Goal: Task Accomplishment & Management: Use online tool/utility

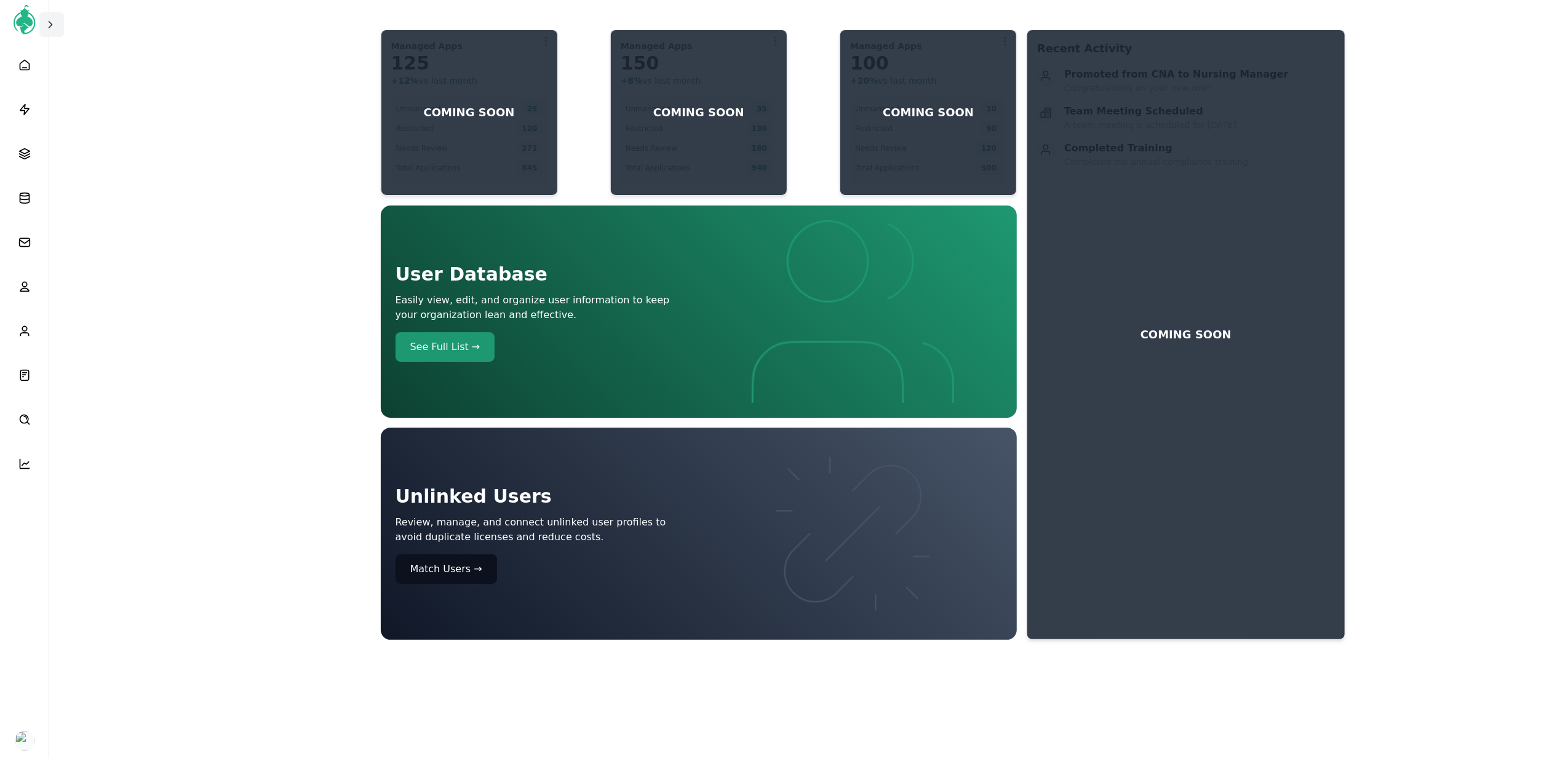
click at [52, 24] on icon at bounding box center [50, 24] width 3 height 6
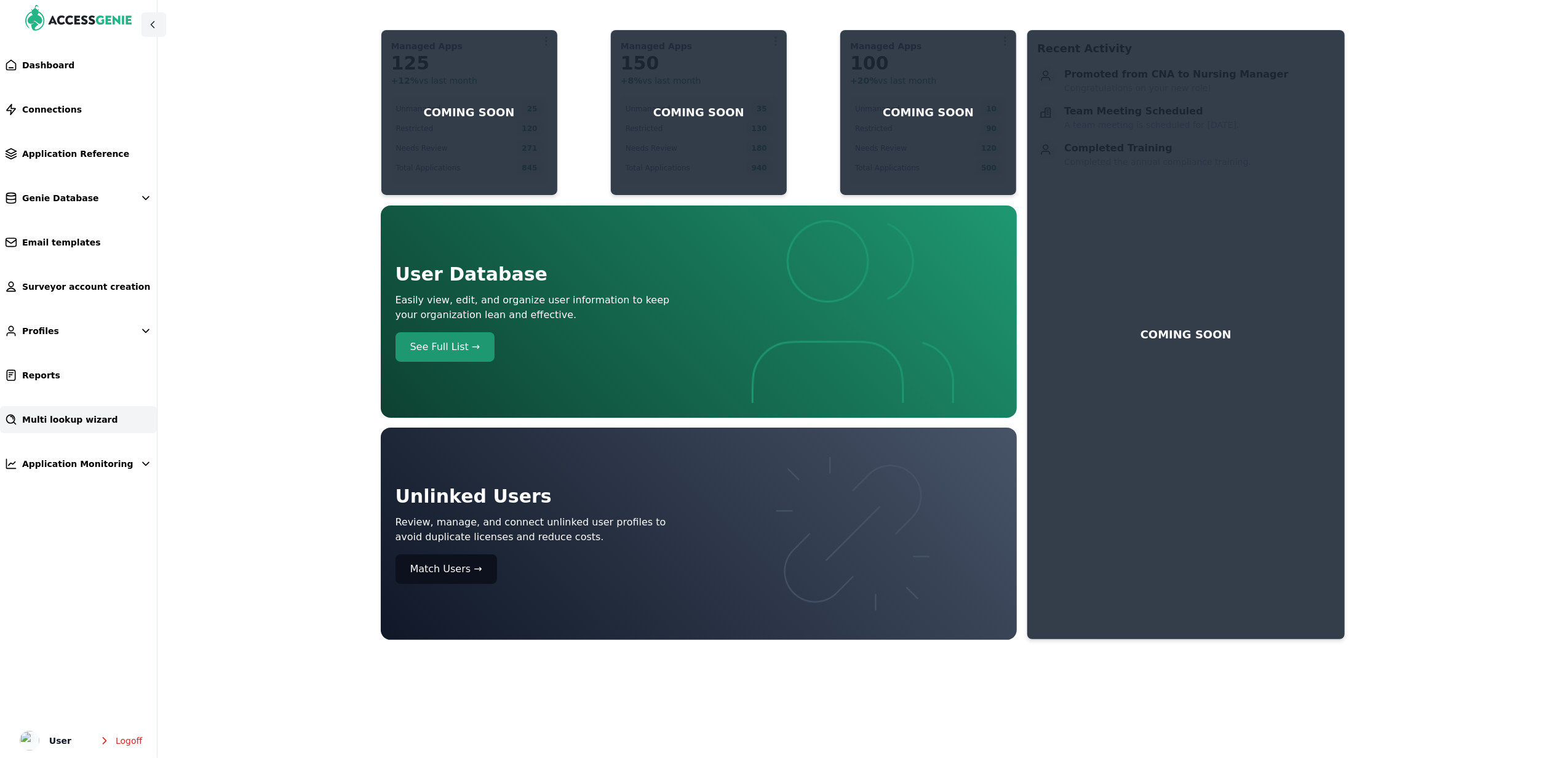
click at [65, 415] on span "Multi lookup wizard" at bounding box center [70, 419] width 96 height 12
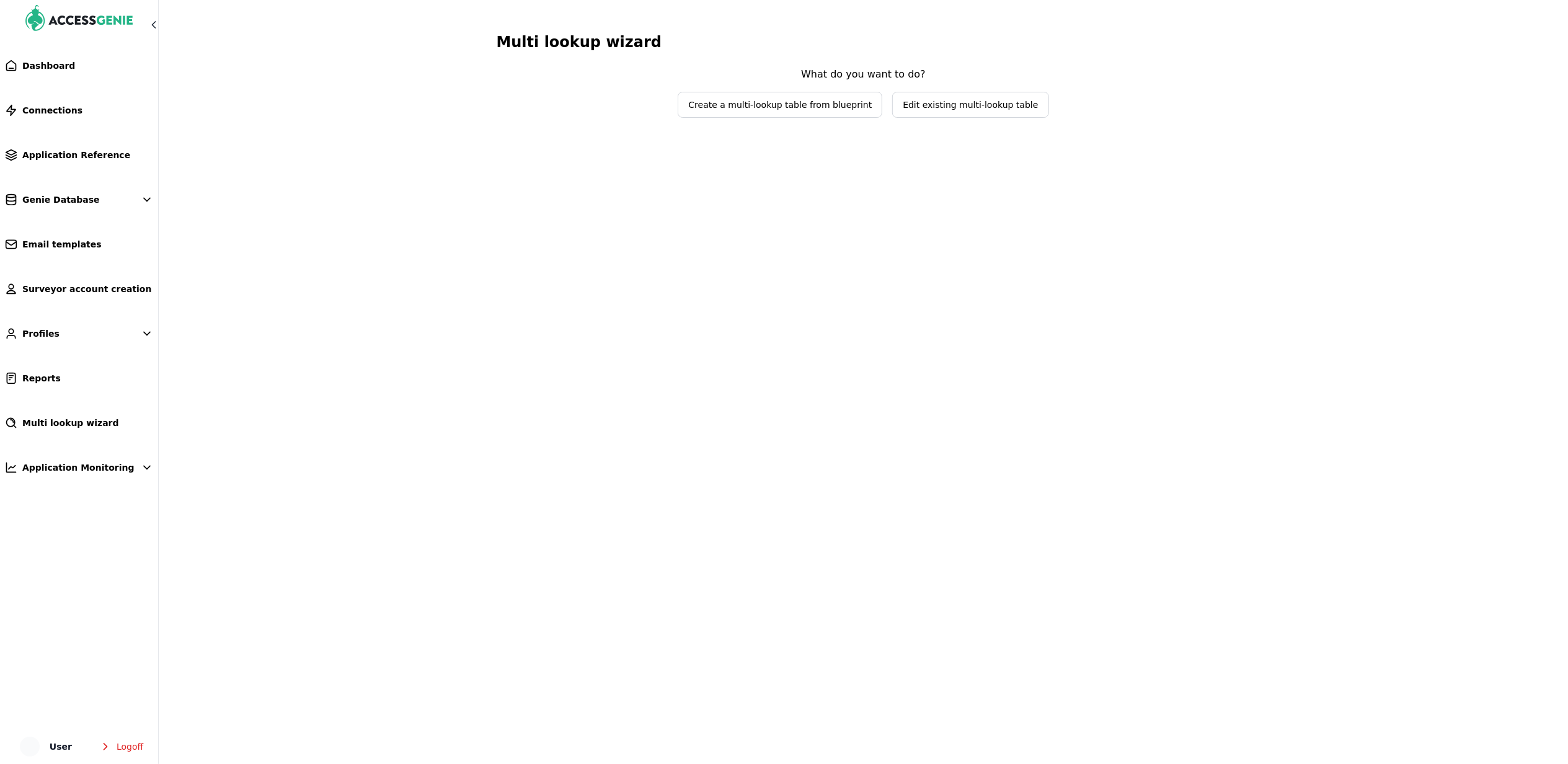
click at [1005, 105] on span "Edit existing multi-lookup table" at bounding box center [970, 104] width 135 height 13
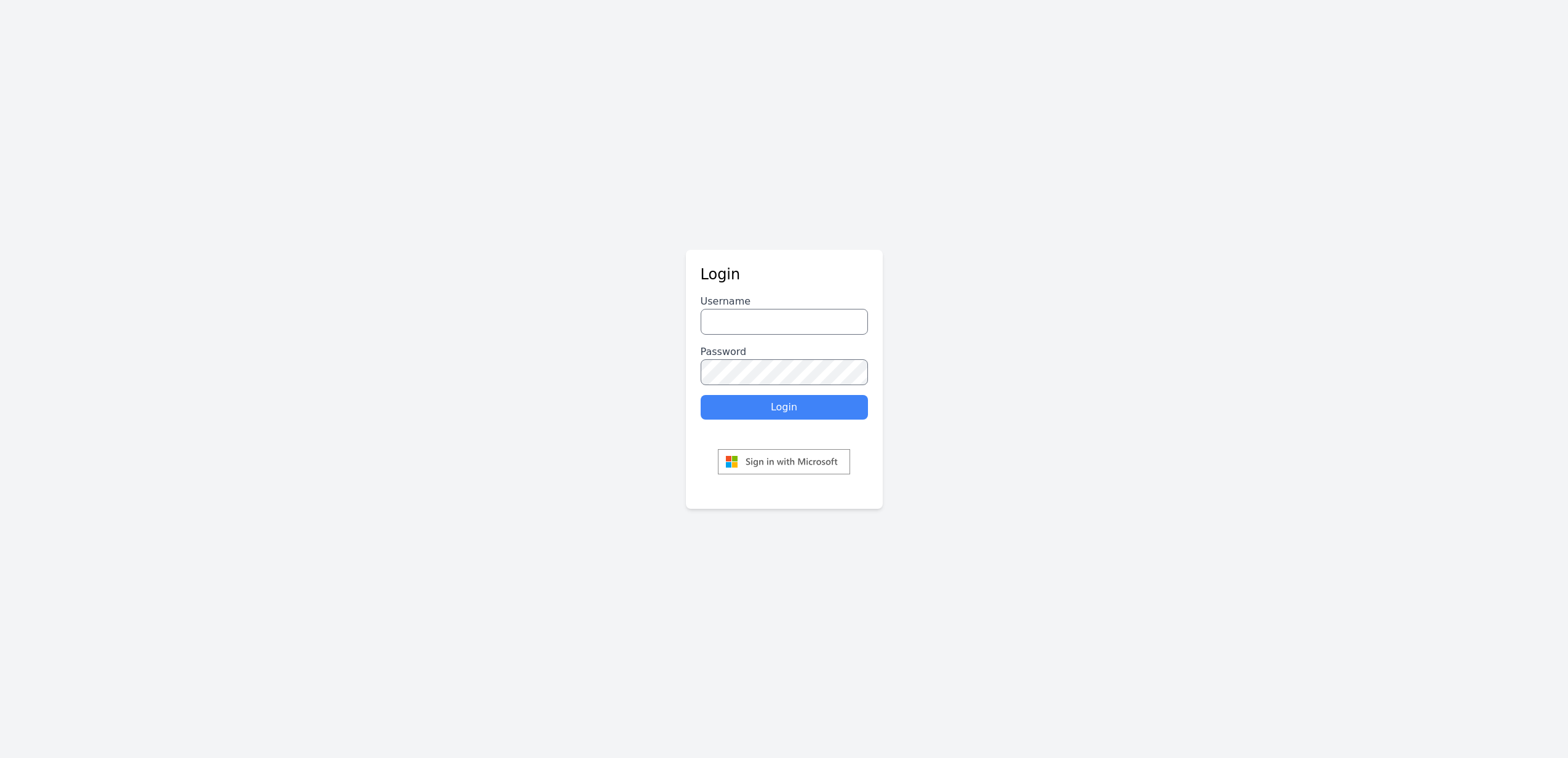
click at [825, 79] on div "Login Username Password Login" at bounding box center [784, 379] width 1568 height 758
type input "******"
click at [773, 391] on form "Login Username ****** Password Login" at bounding box center [784, 379] width 197 height 259
click at [789, 419] on form "Login Username ****** Password Login" at bounding box center [784, 379] width 197 height 259
click at [790, 419] on form "Login Username ****** Password Login" at bounding box center [784, 379] width 197 height 259
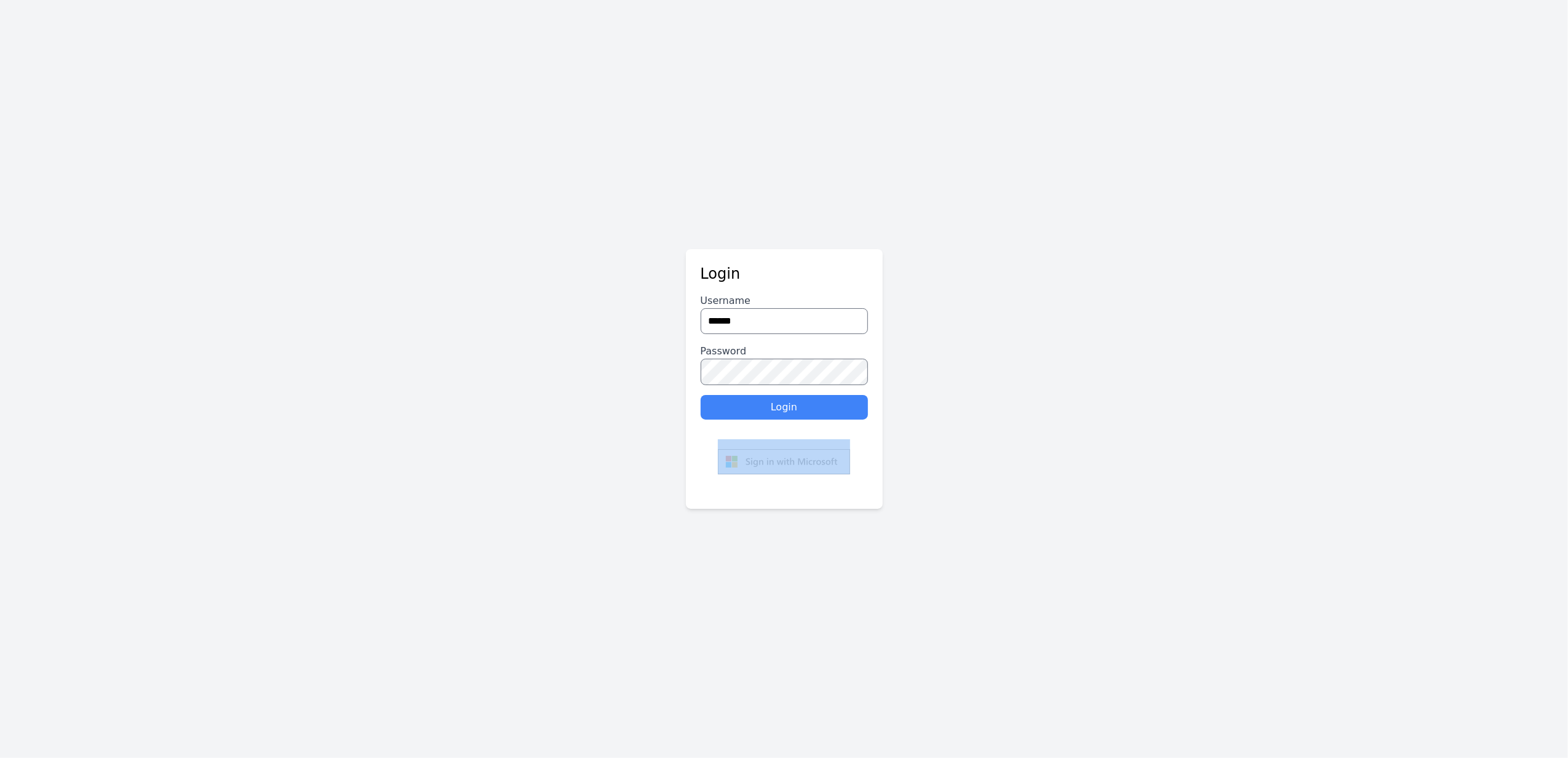
drag, startPoint x: 790, startPoint y: 419, endPoint x: 780, endPoint y: 407, distance: 15.6
click at [780, 407] on button "Login" at bounding box center [784, 407] width 167 height 25
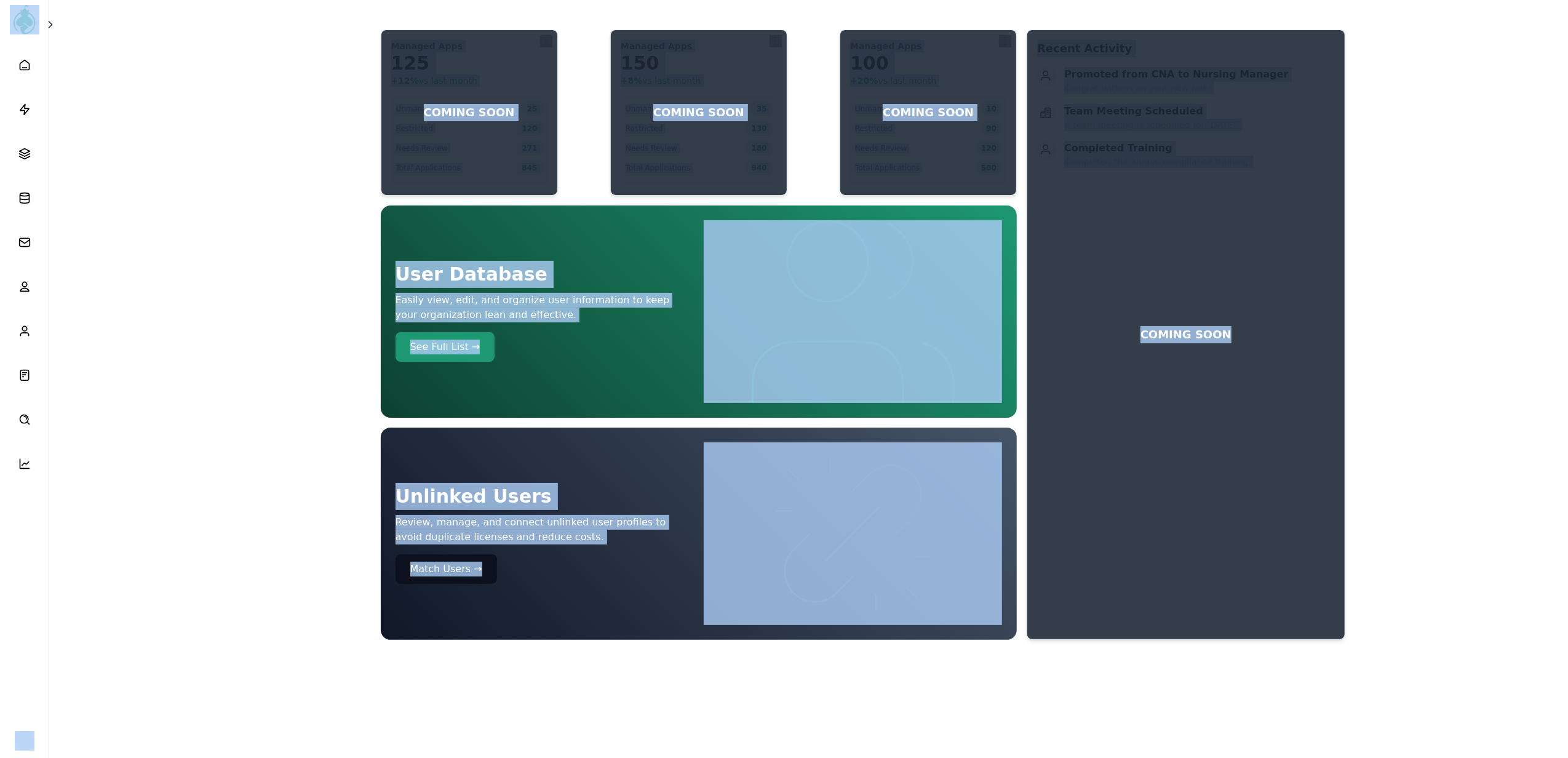
click at [257, 266] on main "Managed Apps 125 + 12 % vs last month Unmanaged 25 Restricted 120 Needs Review …" at bounding box center [784, 332] width 1568 height 664
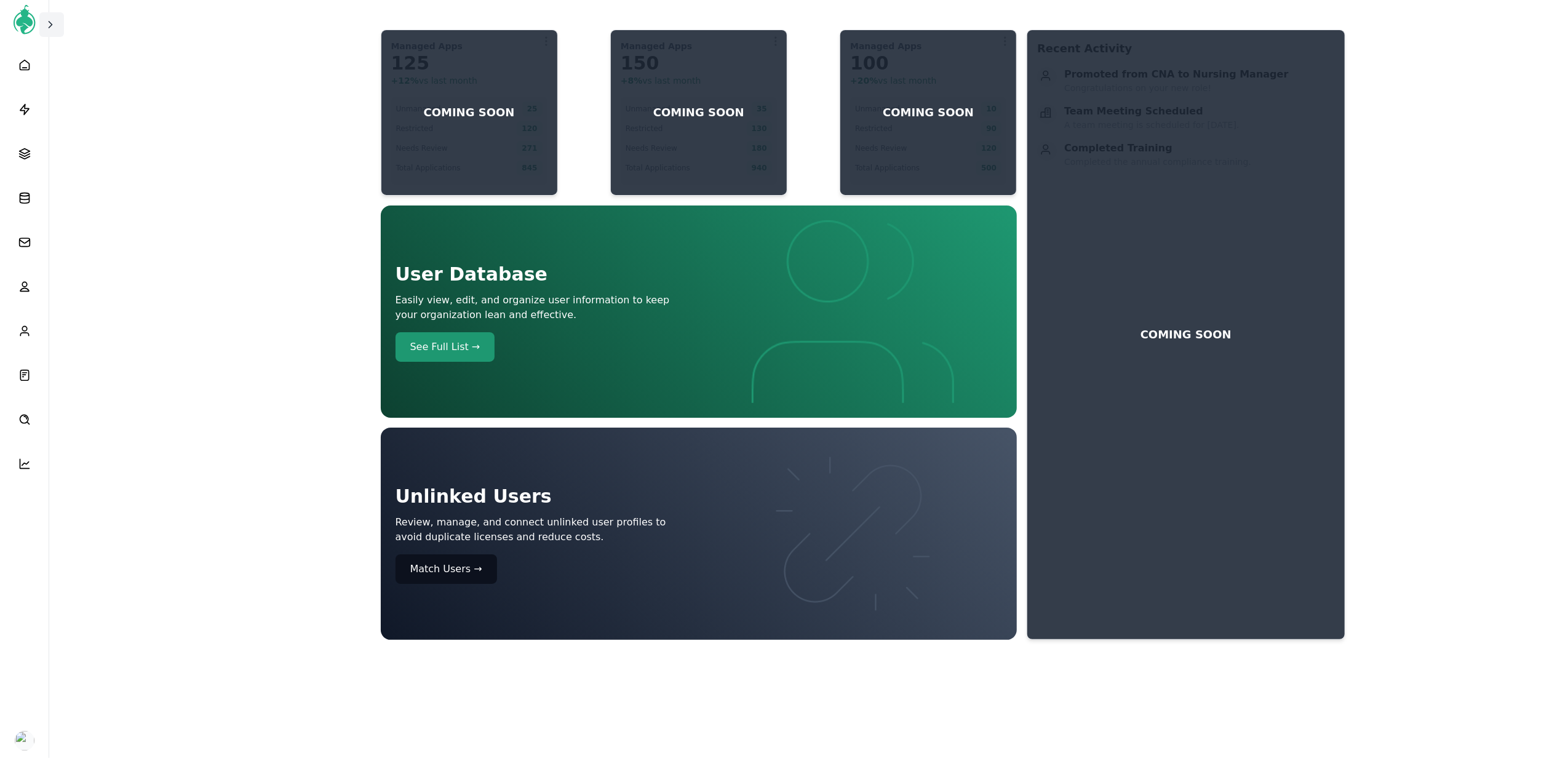
click at [55, 18] on icon at bounding box center [50, 24] width 12 height 12
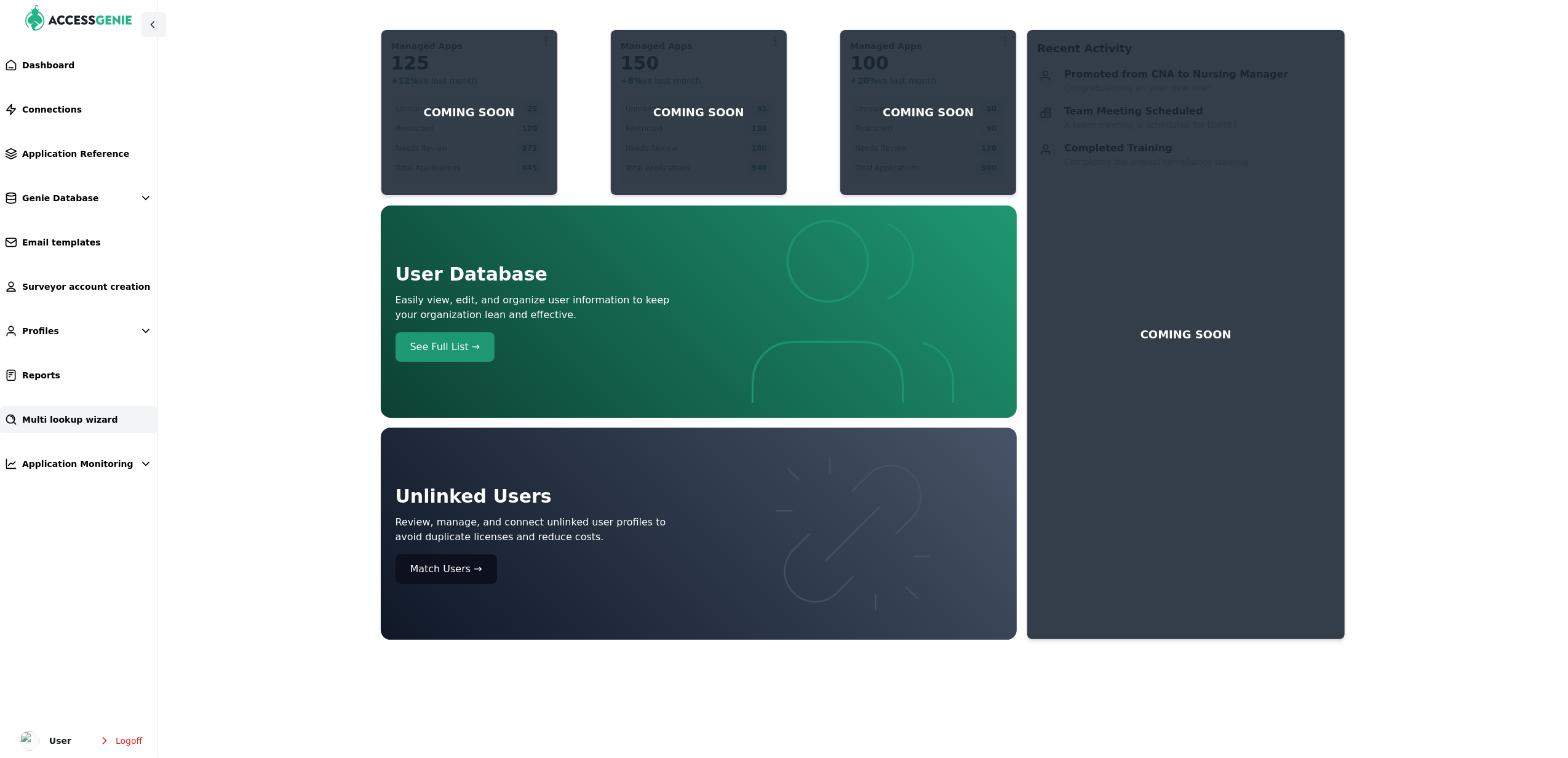
click at [57, 421] on span "Multi lookup wizard" at bounding box center [70, 419] width 96 height 12
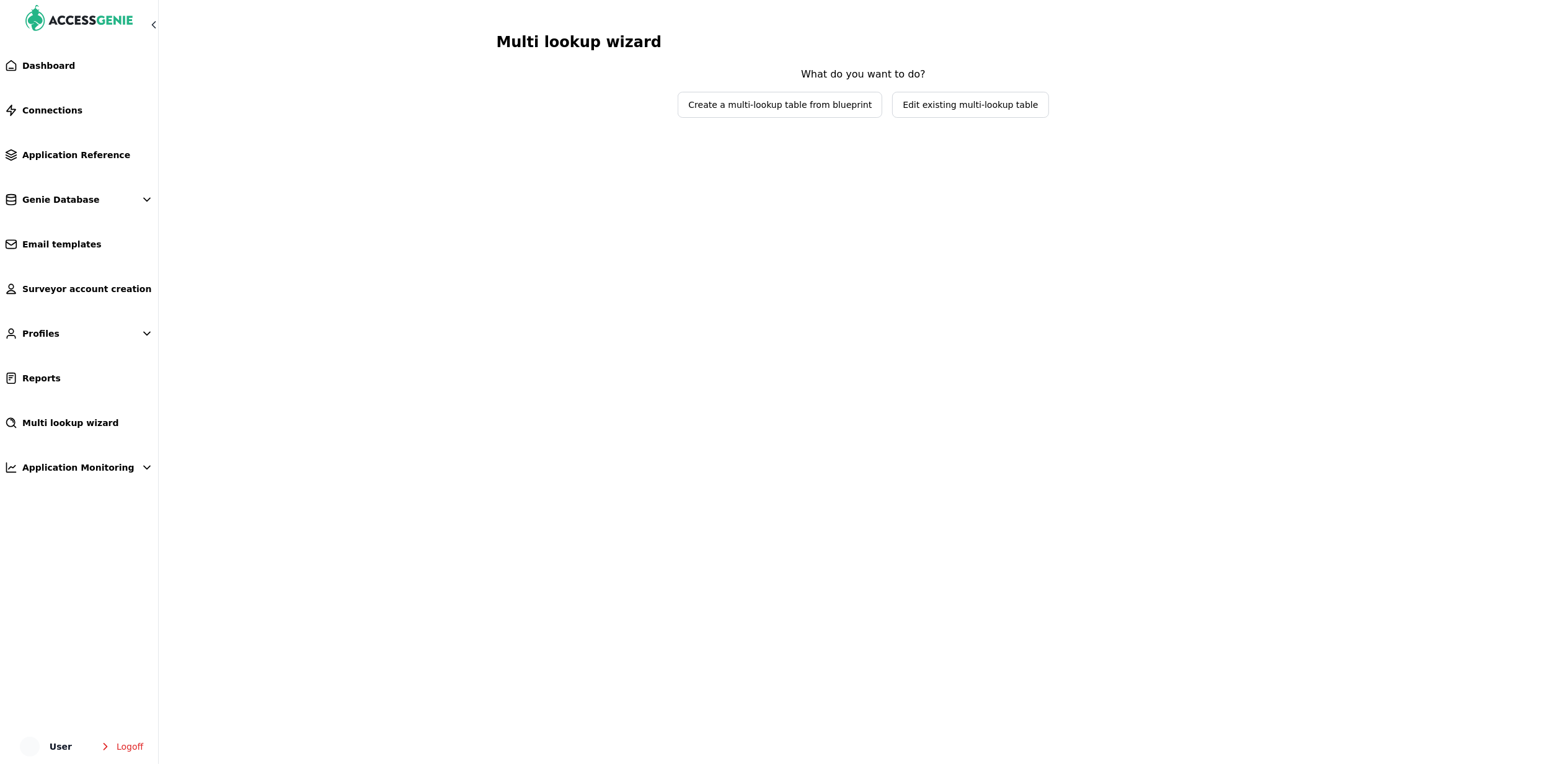
click at [940, 113] on span "Edit existing multi-lookup table" at bounding box center [970, 105] width 155 height 25
click at [799, 86] on span "Select lookup table to edit" at bounding box center [855, 80] width 147 height 13
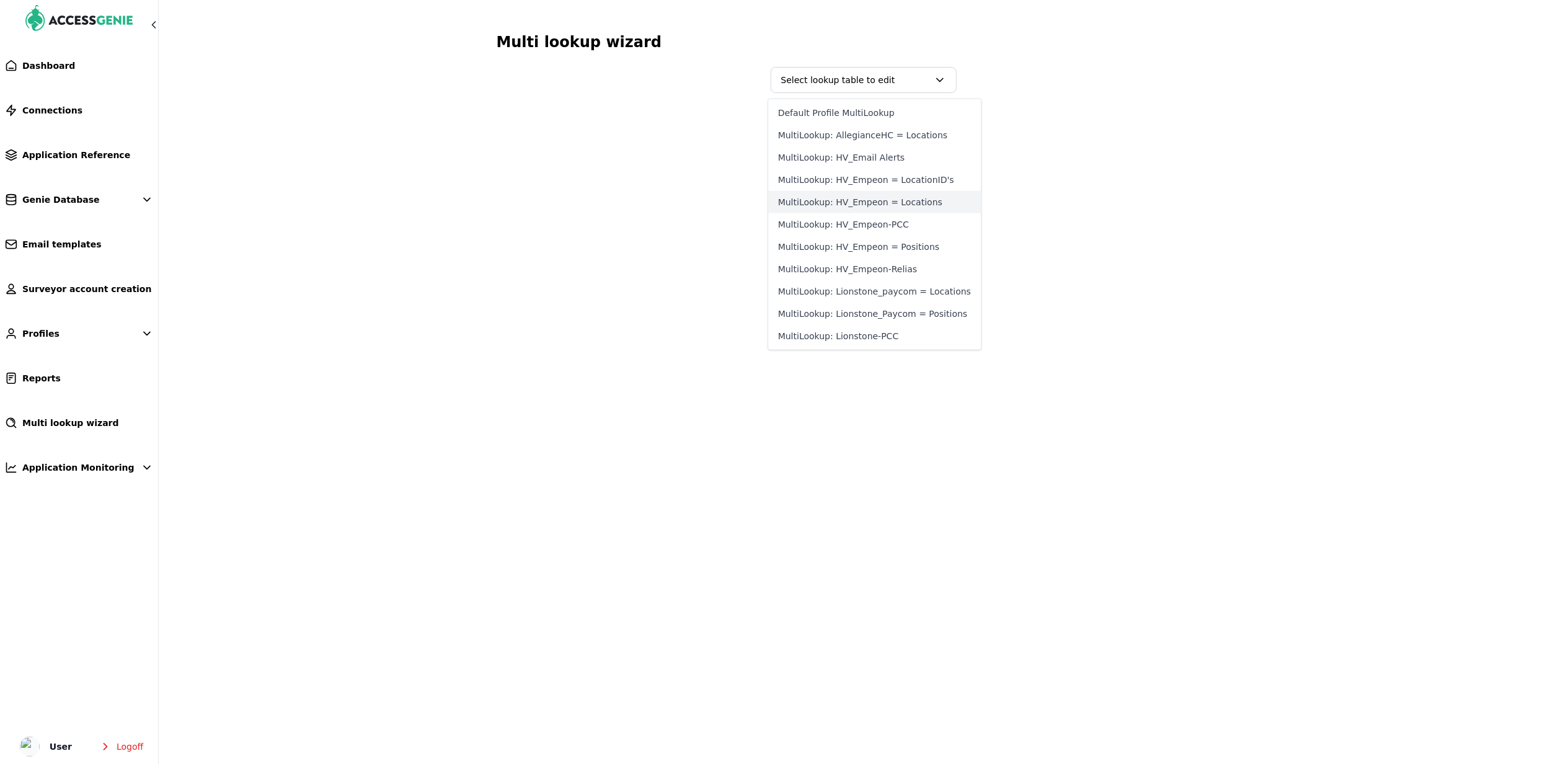
click at [815, 197] on button "MultiLookup: HV_Empeon = Locations" at bounding box center [874, 202] width 213 height 22
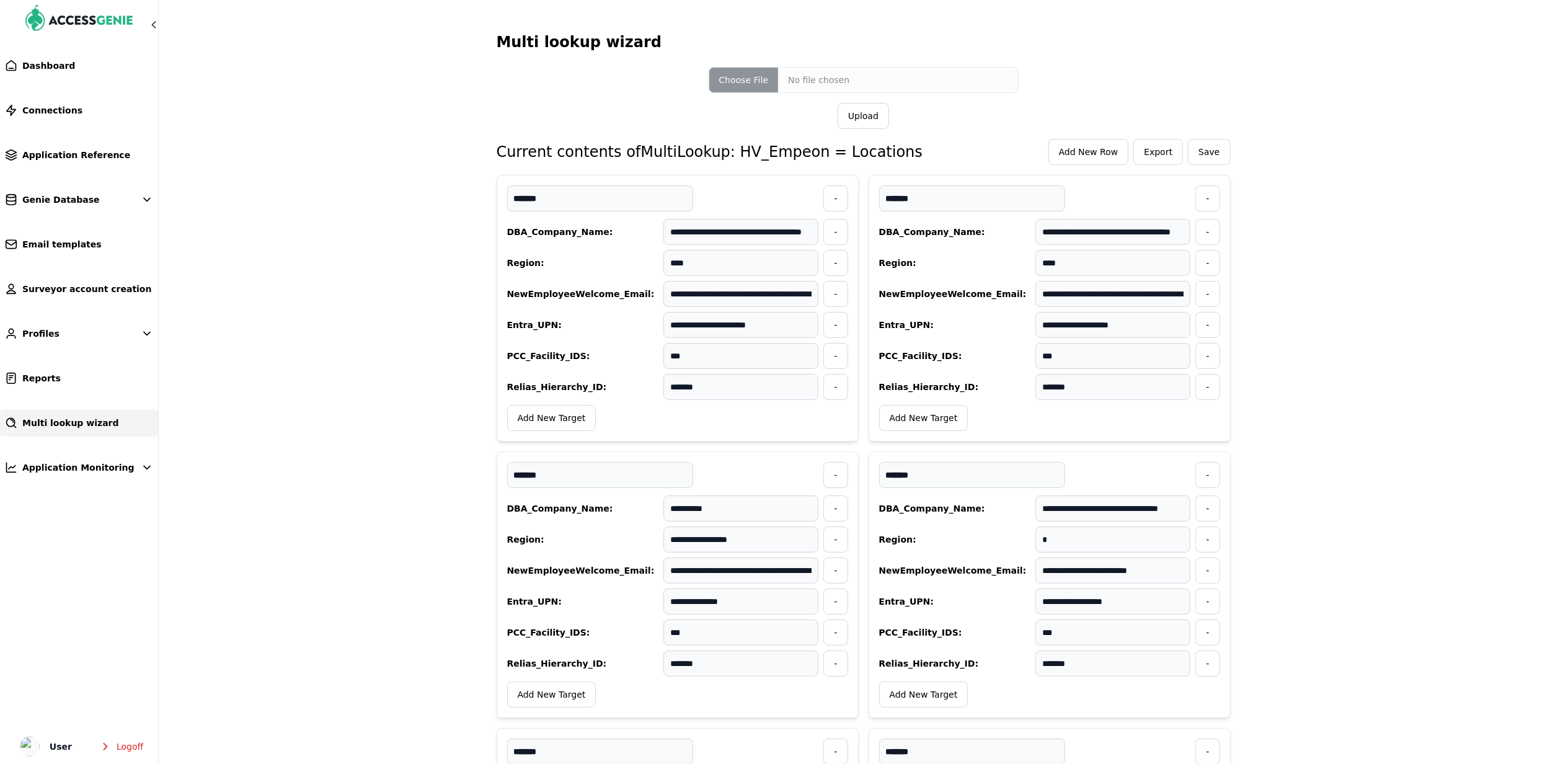
click at [55, 420] on span "Multi lookup wizard" at bounding box center [71, 423] width 96 height 13
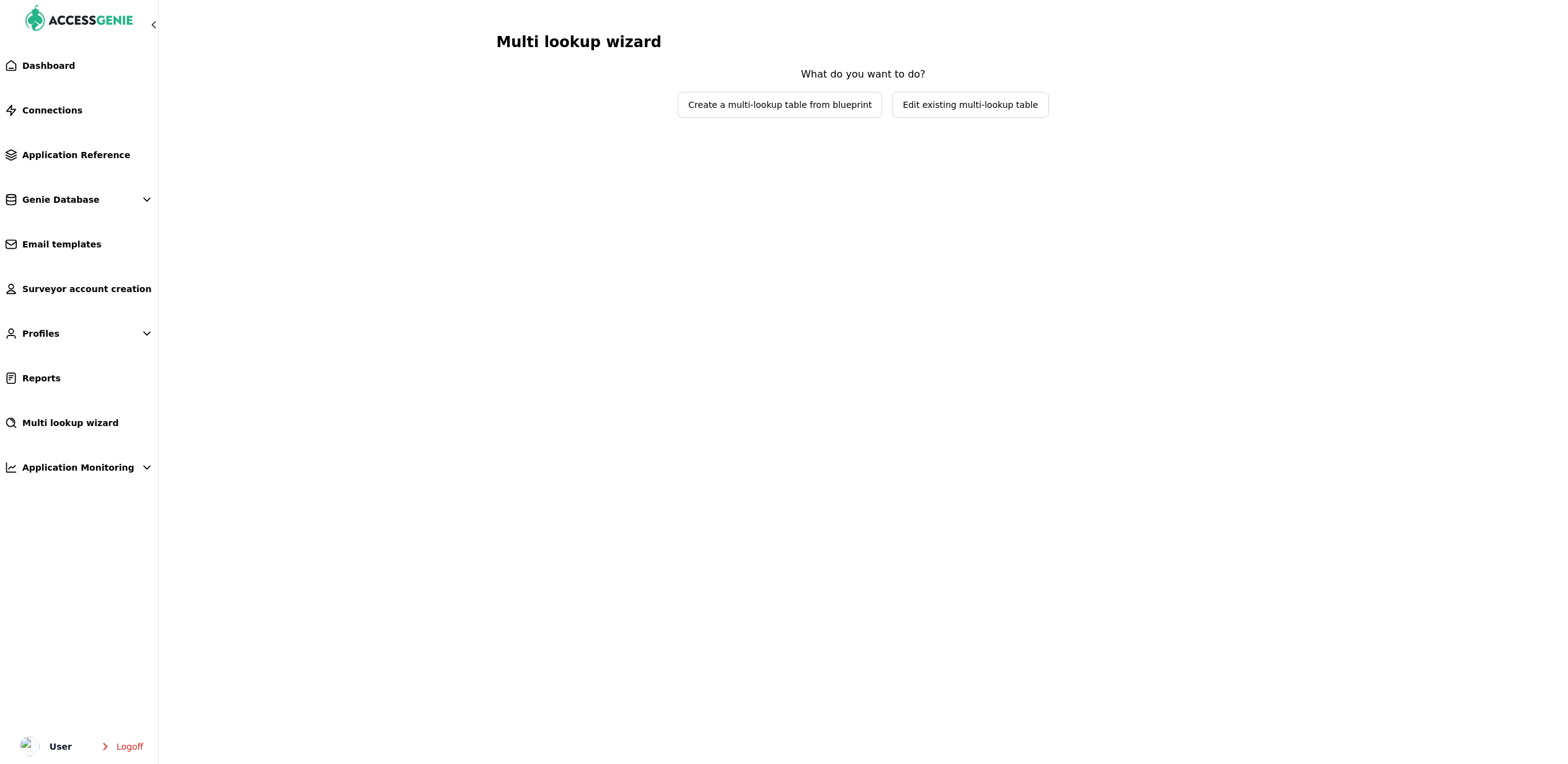
click at [941, 90] on div "What do you want to do? Create a multi-lookup table from blueprint Edit existin…" at bounding box center [863, 92] width 372 height 51
click at [943, 93] on span "Edit existing multi-lookup table" at bounding box center [970, 105] width 155 height 25
click at [903, 73] on span "Select lookup table to edit" at bounding box center [864, 80] width 185 height 25
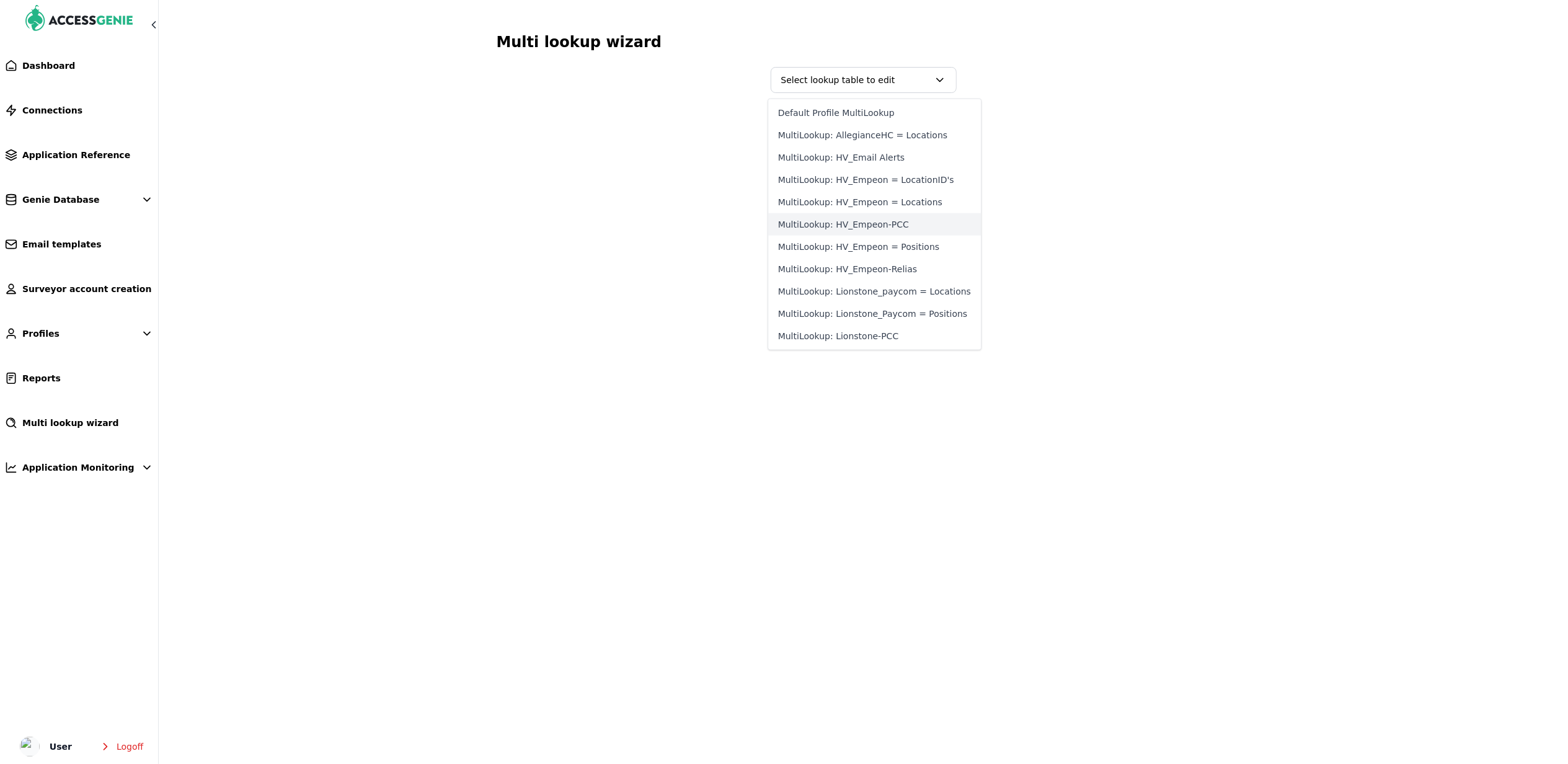
click at [884, 225] on button "MultiLookup: HV_Empeon-PCC" at bounding box center [874, 225] width 213 height 22
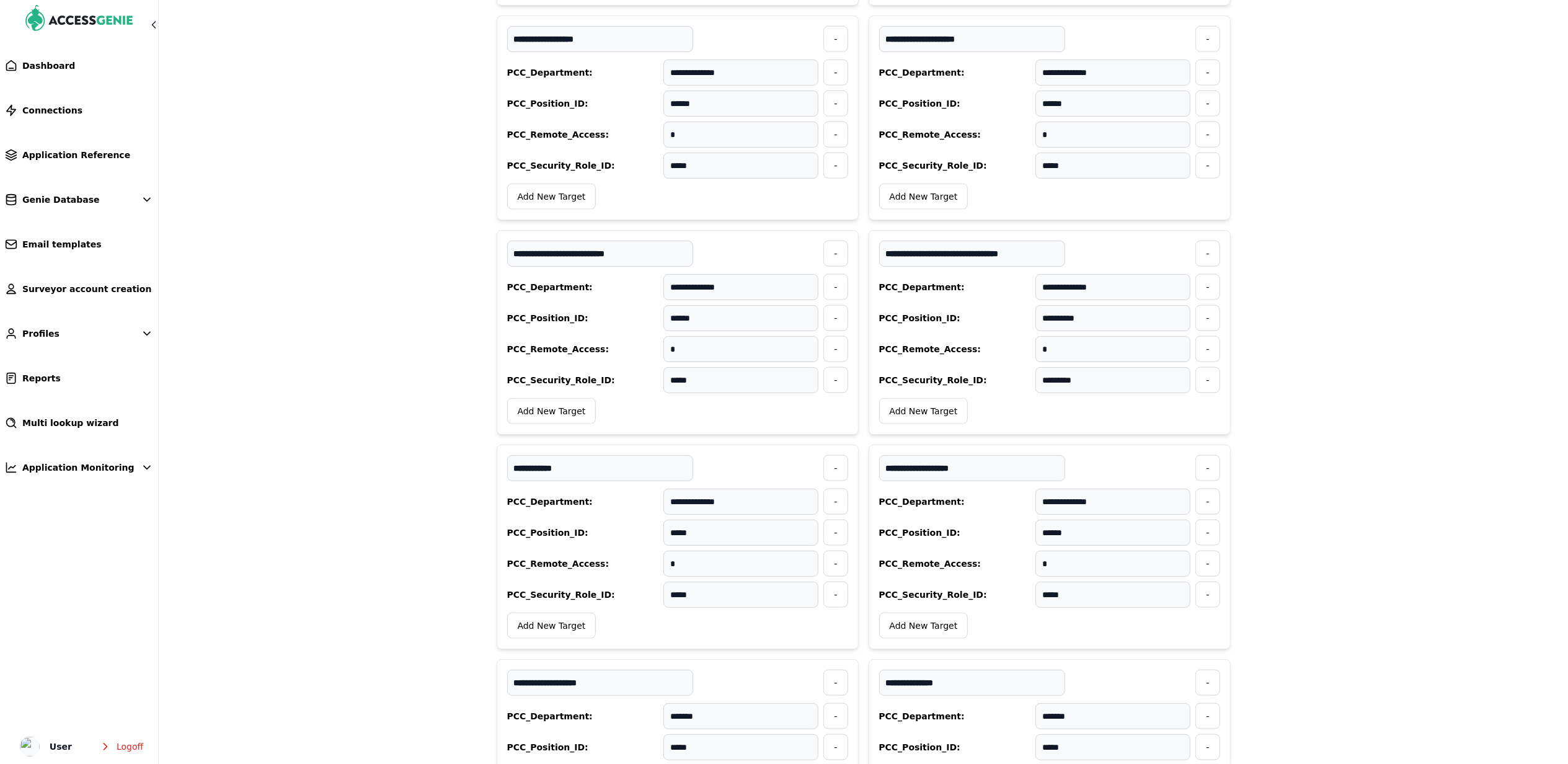
scroll to position [1488, 0]
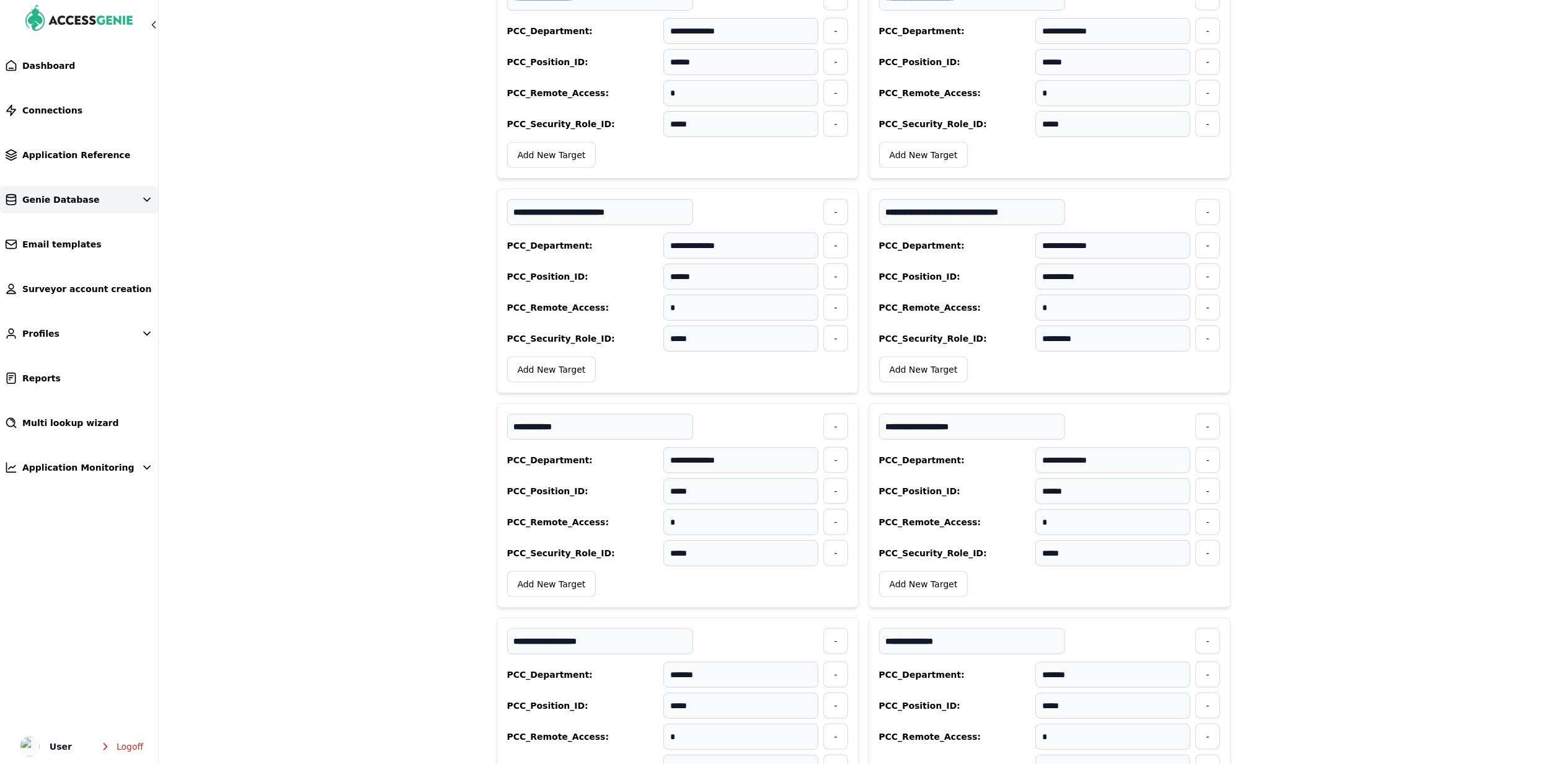
click at [96, 197] on link "Genie Database" at bounding box center [79, 199] width 158 height 27
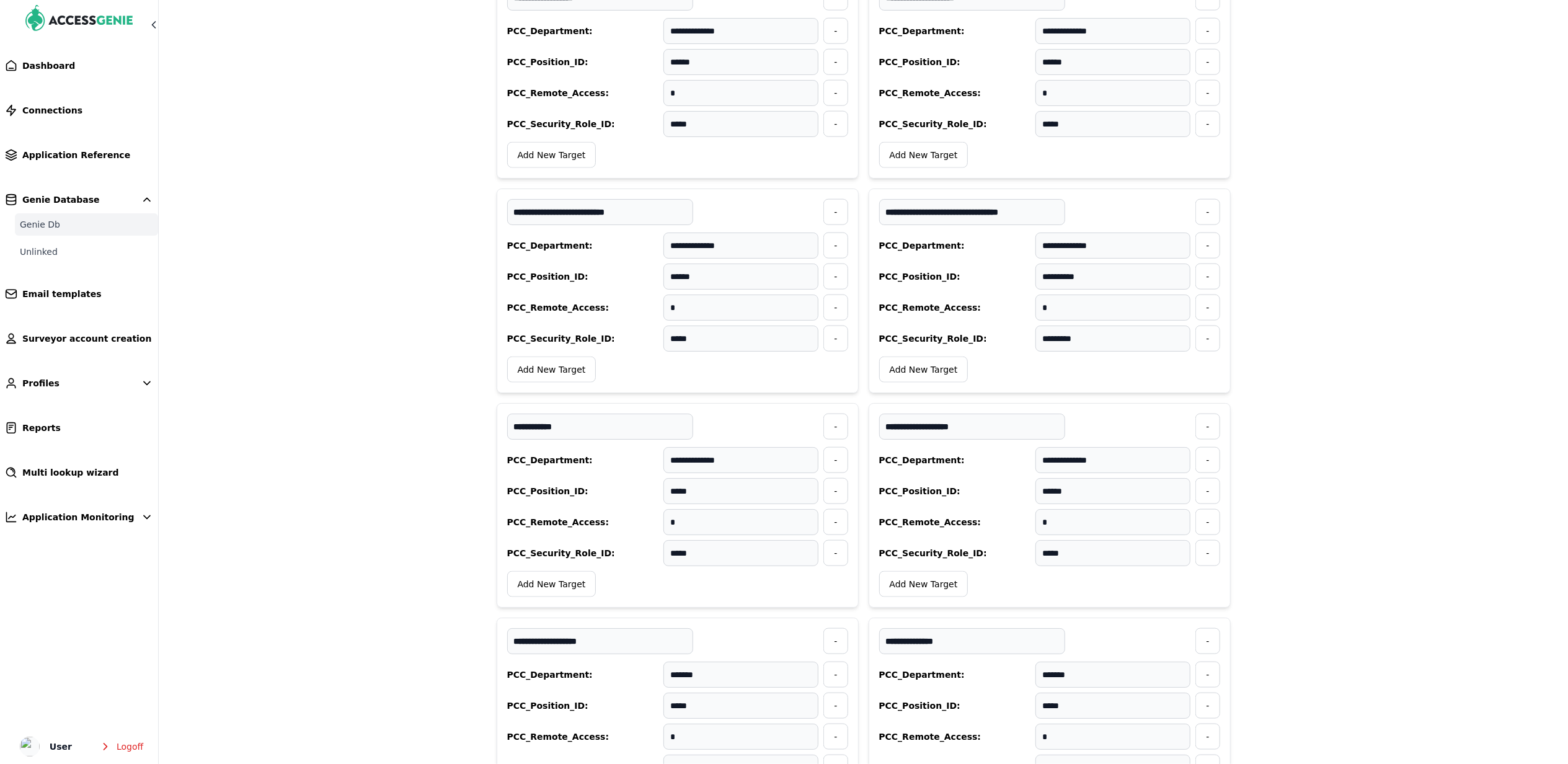
click at [71, 218] on link "Genie Db" at bounding box center [87, 225] width 143 height 22
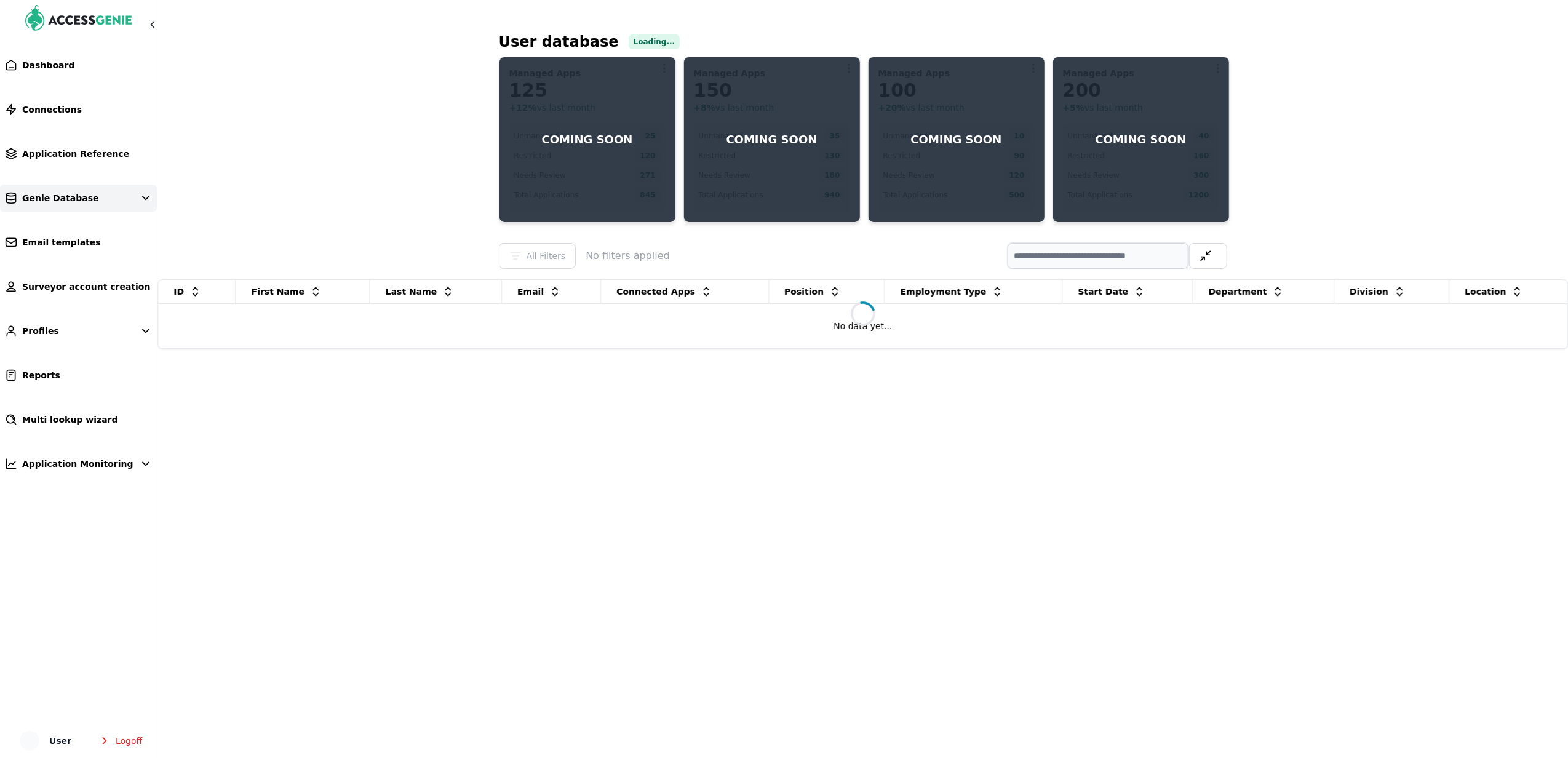
select select
click at [72, 200] on span "Genie Database" at bounding box center [60, 198] width 77 height 12
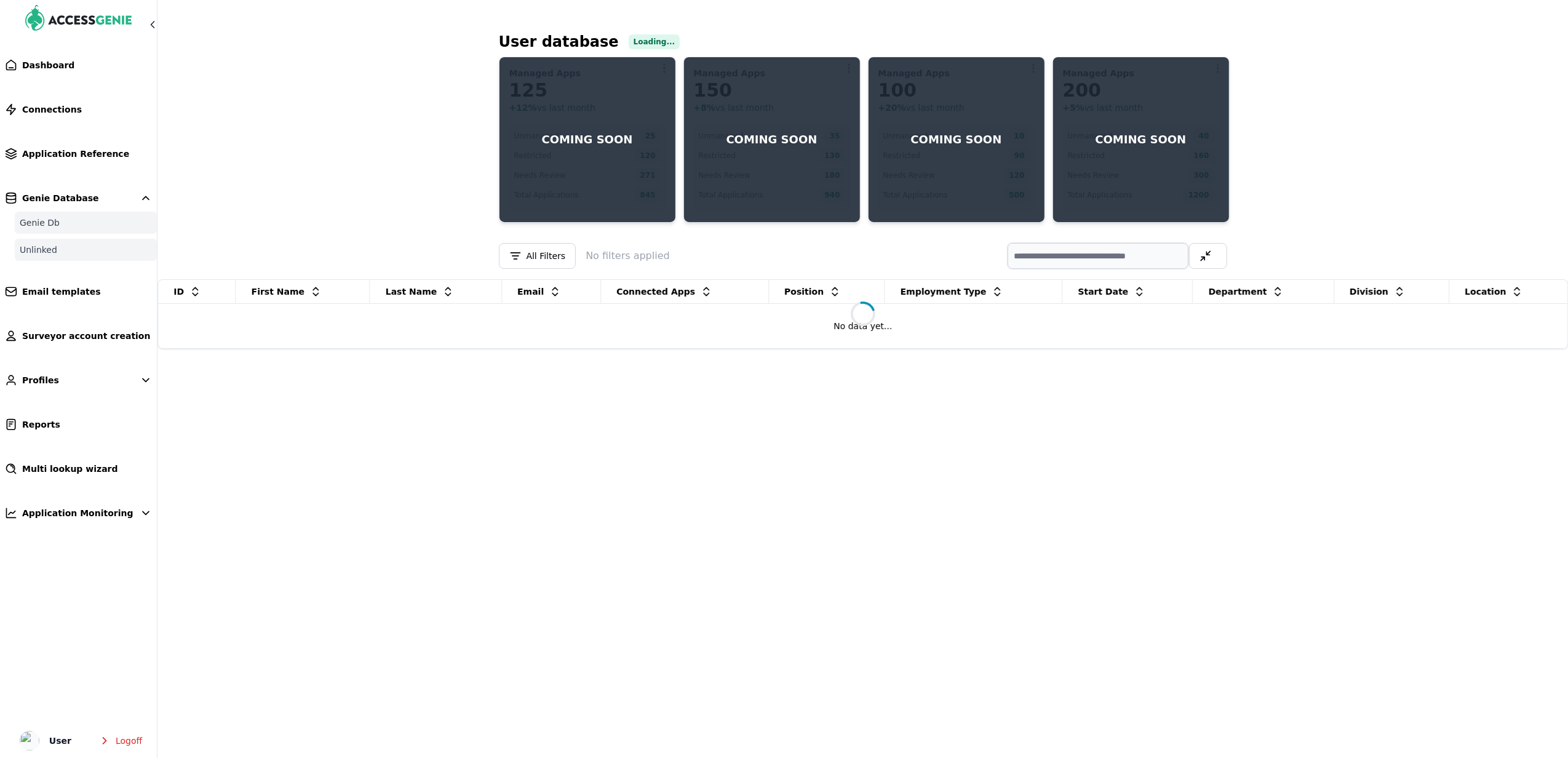
click at [58, 241] on link "Unlinked" at bounding box center [86, 250] width 142 height 22
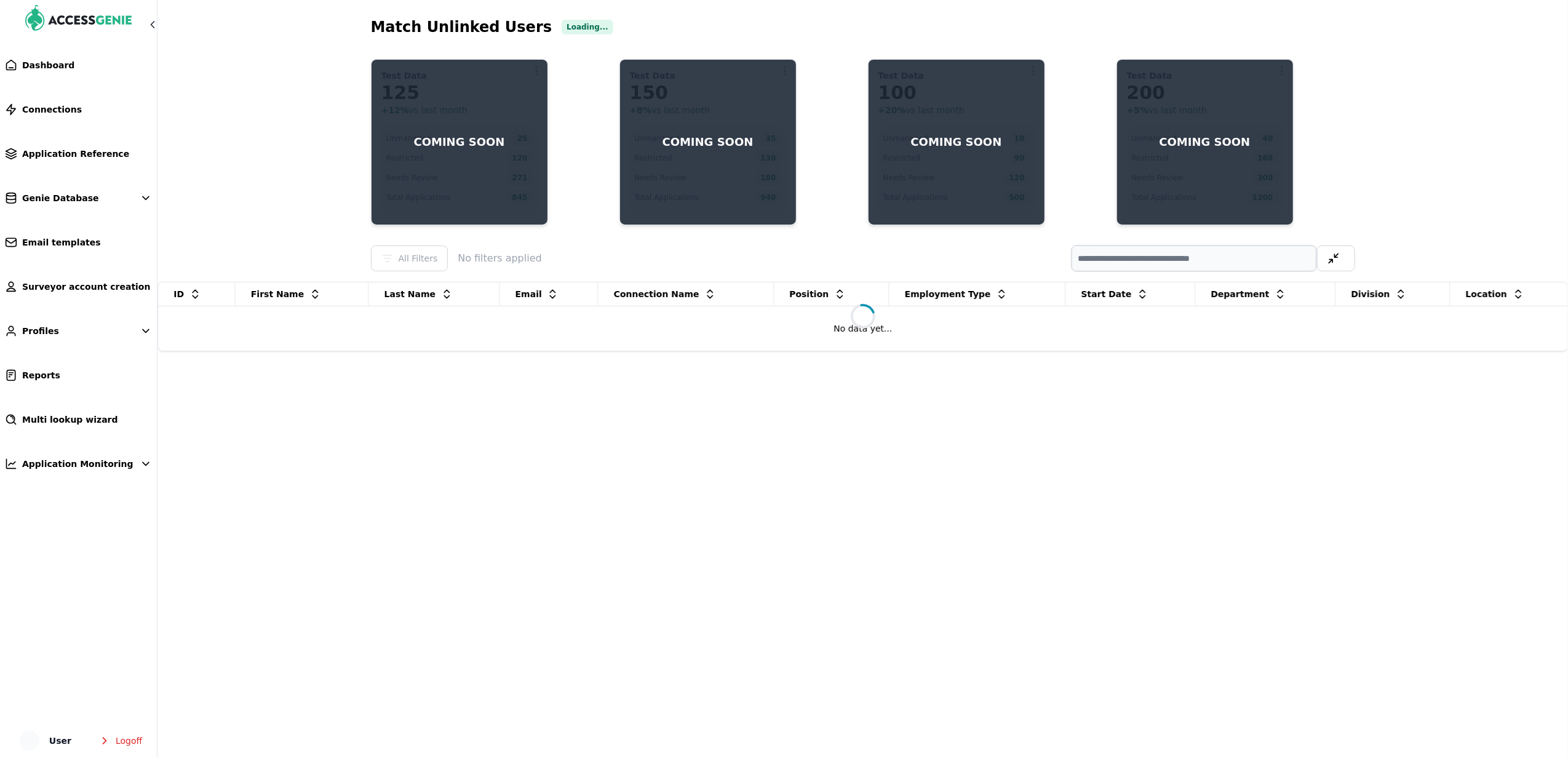
select select
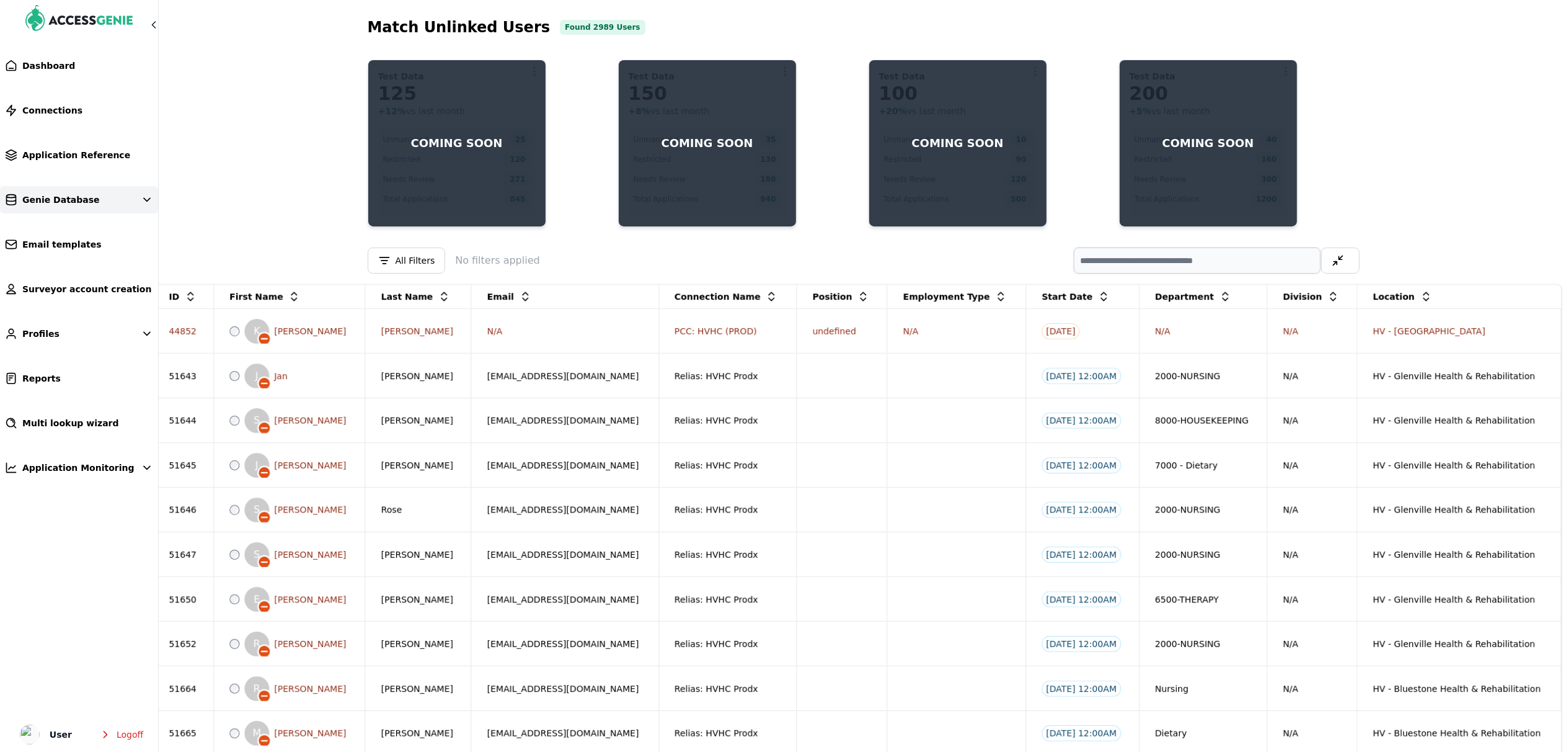
click at [107, 191] on link "Genie Database" at bounding box center [79, 200] width 158 height 27
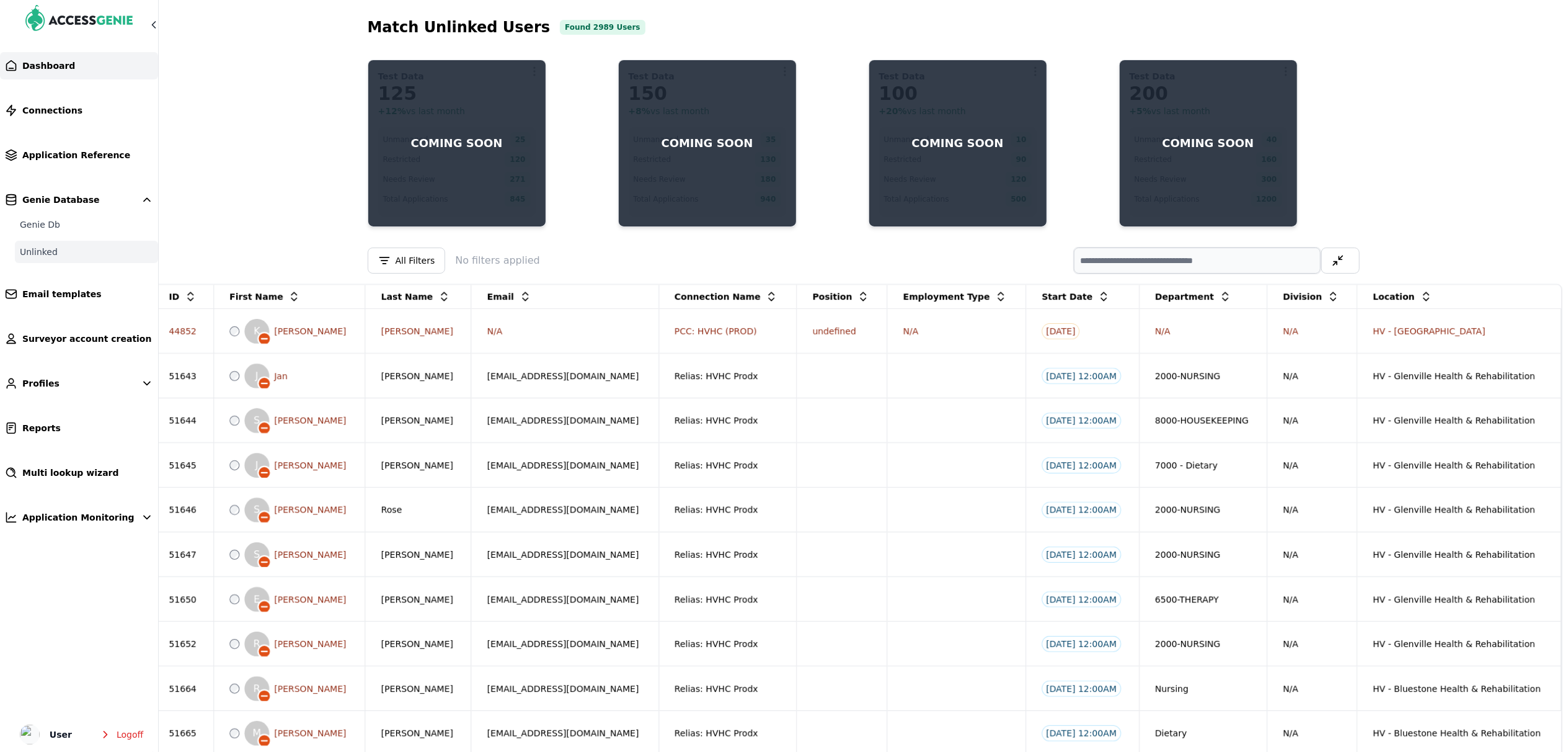
click at [100, 69] on link "Dashboard" at bounding box center [79, 65] width 158 height 27
